Goal: Navigation & Orientation: Find specific page/section

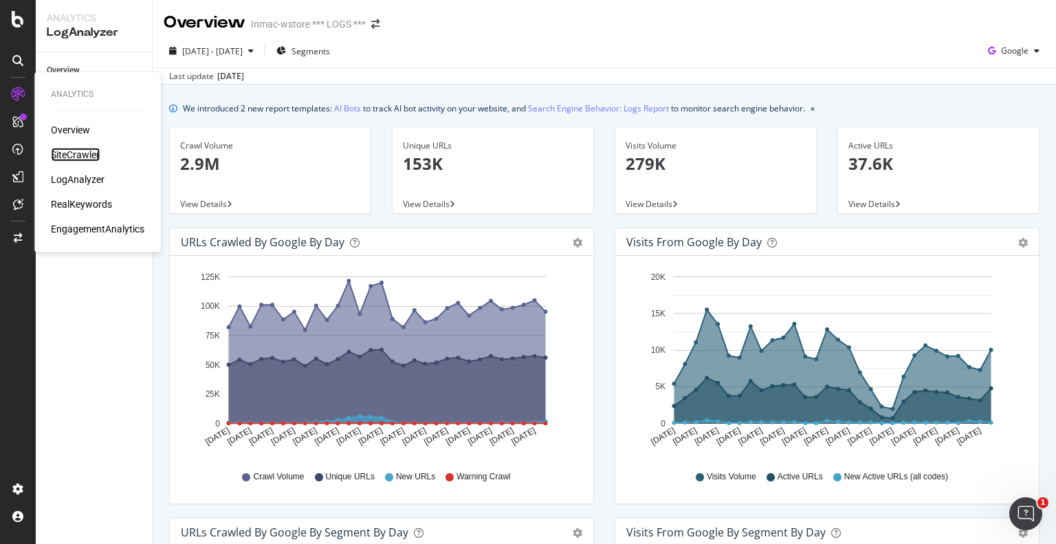
click at [88, 152] on div "SiteCrawler" at bounding box center [75, 155] width 49 height 14
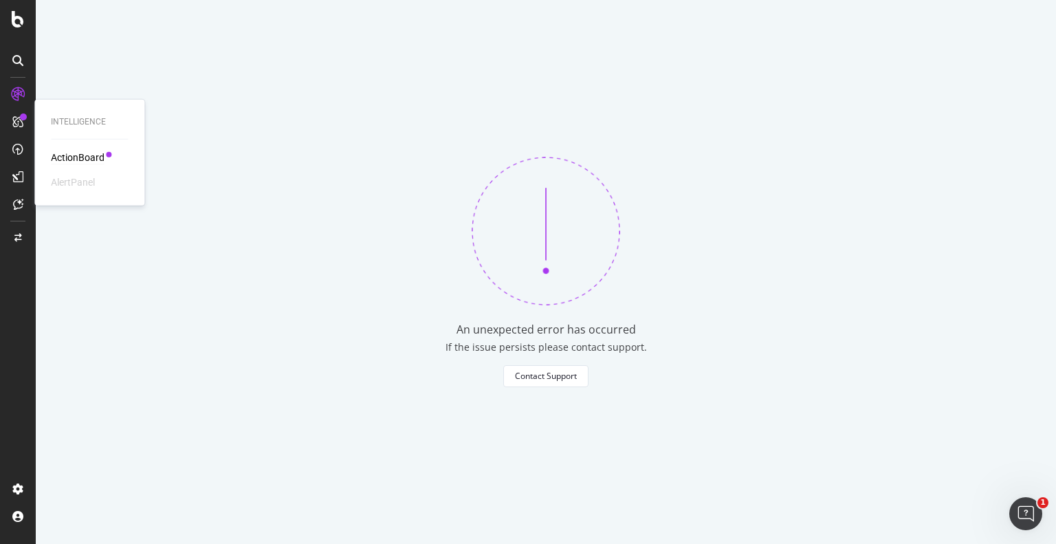
click at [76, 159] on div "ActionBoard" at bounding box center [78, 158] width 54 height 14
click at [76, 156] on div "ActionBoard" at bounding box center [78, 158] width 54 height 14
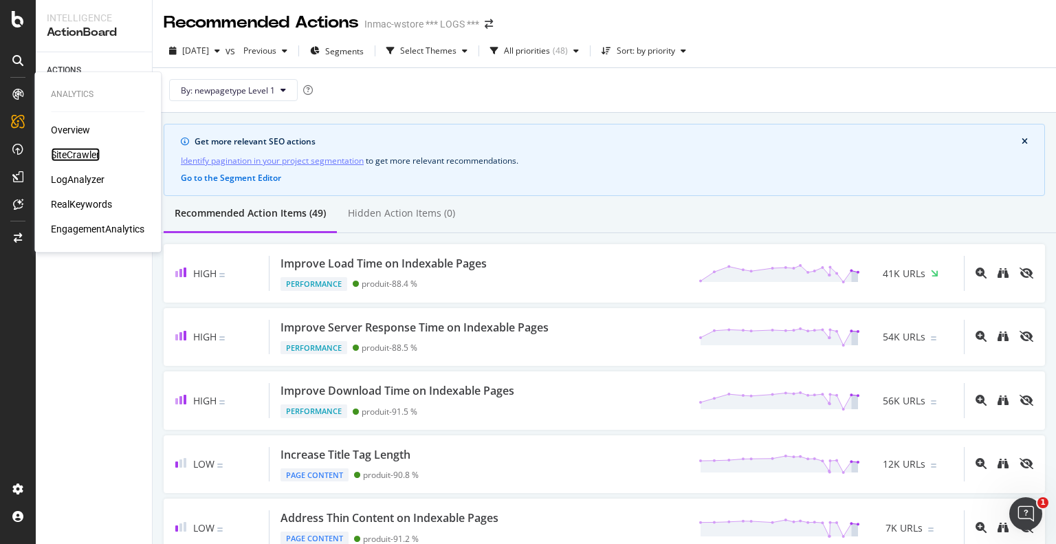
click at [77, 153] on div "SiteCrawler" at bounding box center [75, 155] width 49 height 14
